Goal: Task Accomplishment & Management: Manage account settings

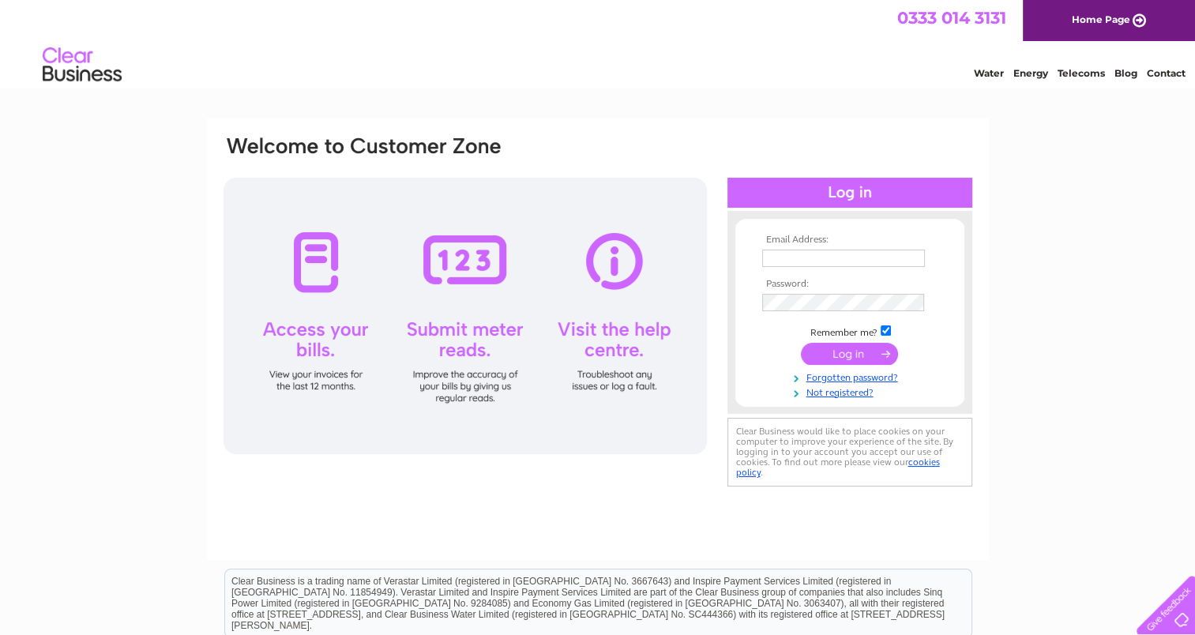
type input "[PERSON_NAME][EMAIL_ADDRESS][DOMAIN_NAME]"
click at [840, 355] on input "submit" at bounding box center [849, 354] width 97 height 22
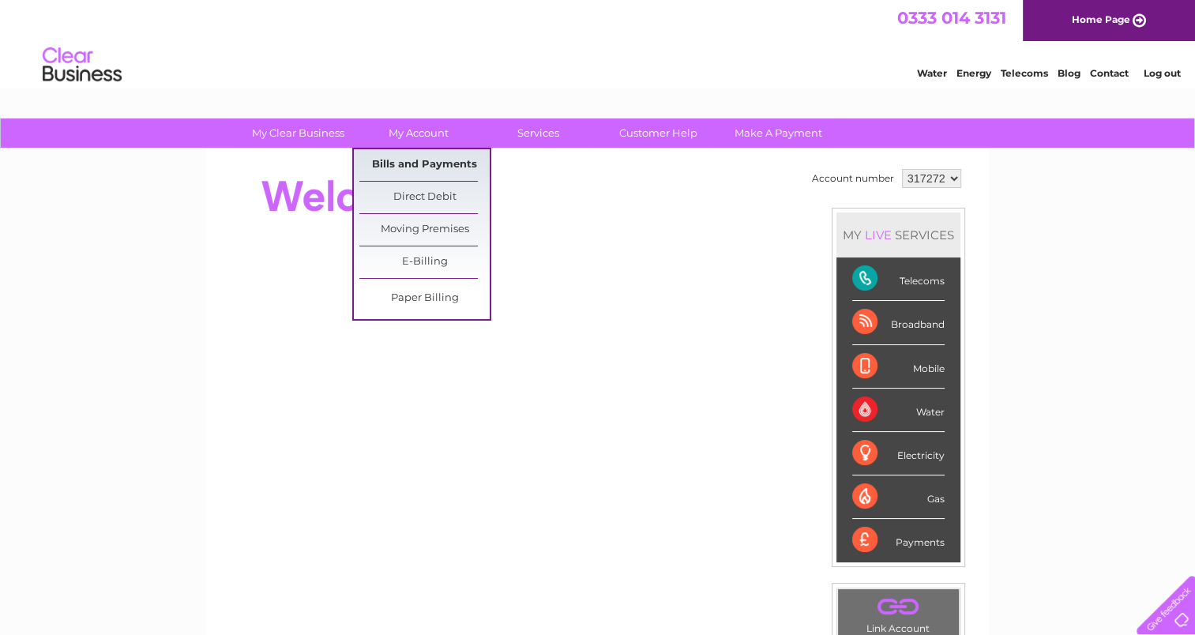
click at [406, 152] on link "Bills and Payments" at bounding box center [424, 165] width 130 height 32
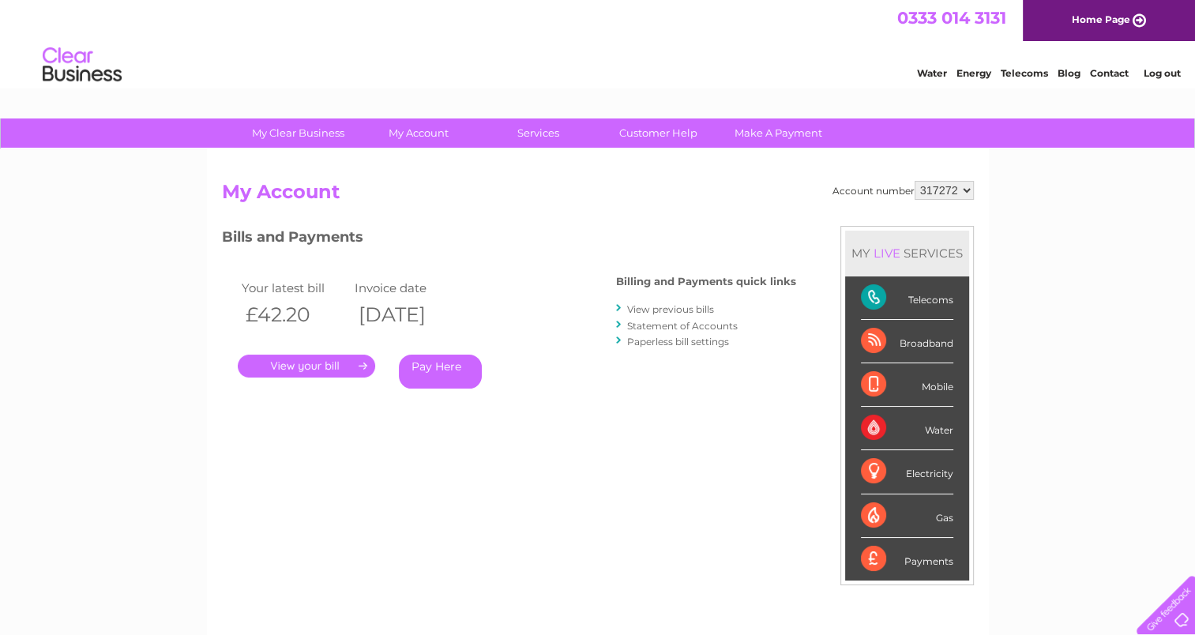
click at [333, 364] on link "." at bounding box center [306, 366] width 137 height 23
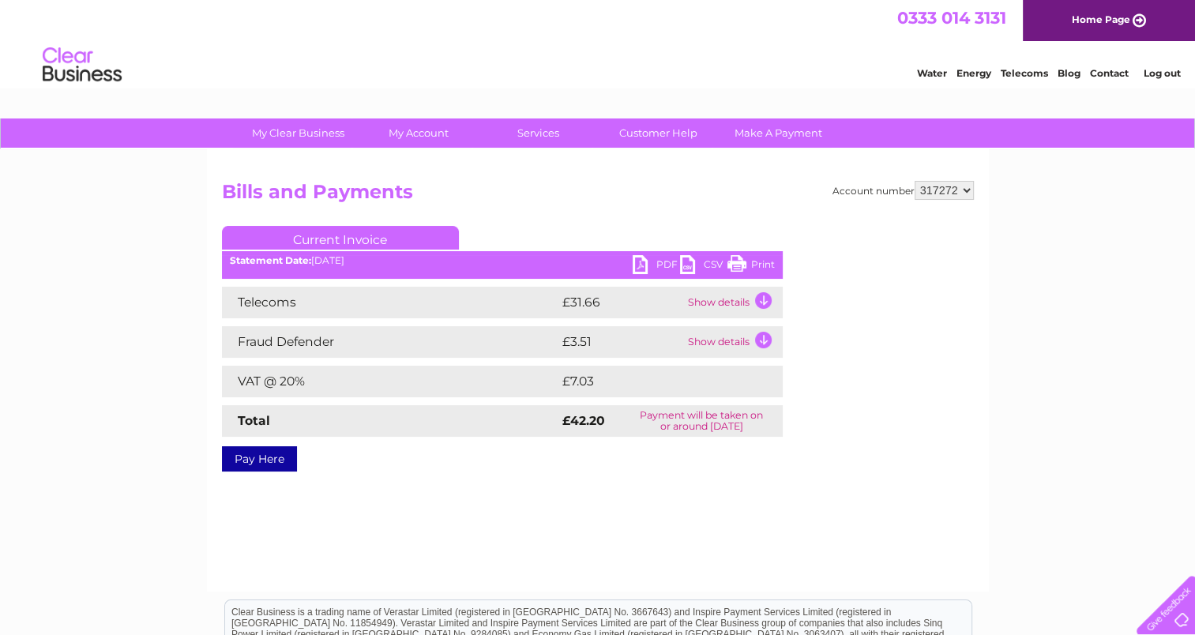
click at [637, 264] on link "PDF" at bounding box center [656, 266] width 47 height 23
